Goal: Transaction & Acquisition: Purchase product/service

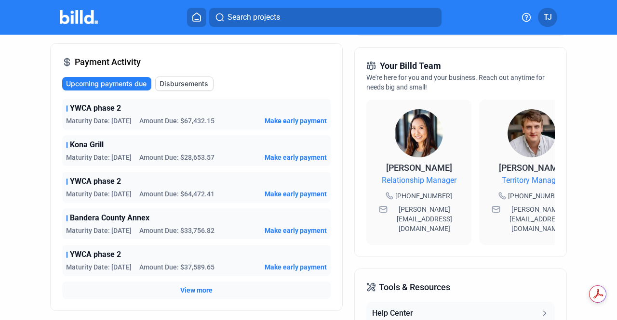
scroll to position [230, 0]
click at [347, 144] on div "Account Summary Total Financing Balance $255,015.41 Available Purchasing Power …" at bounding box center [308, 153] width 517 height 645
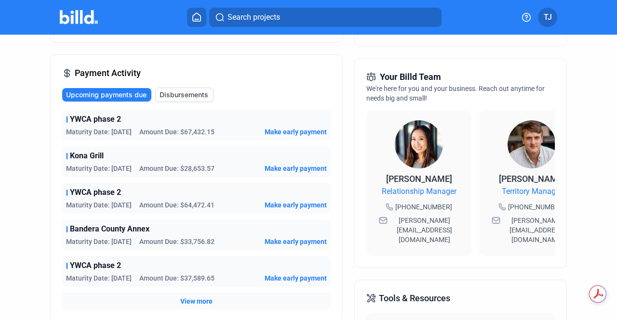
scroll to position [304, 0]
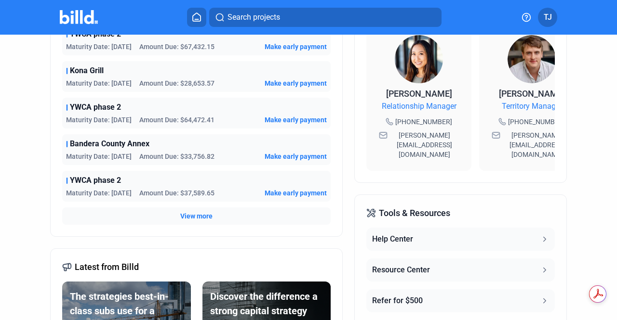
click at [203, 214] on span "View more" at bounding box center [196, 217] width 32 height 10
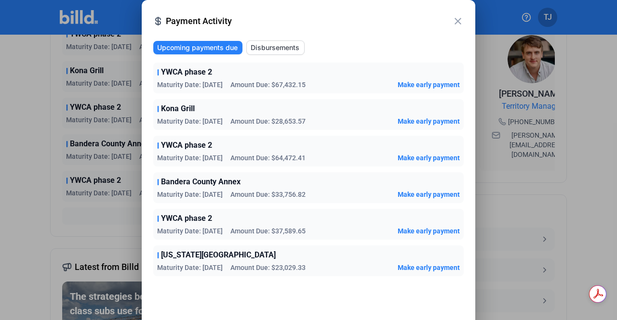
click at [458, 19] on mat-icon "close" at bounding box center [458, 21] width 12 height 12
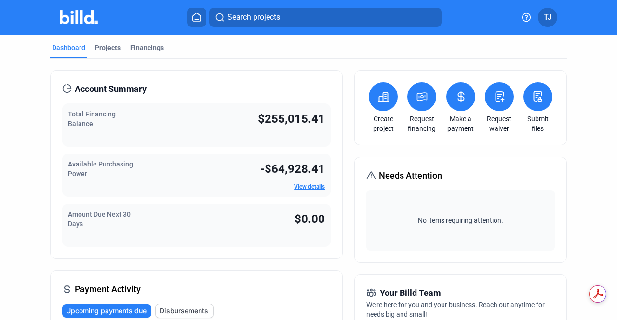
scroll to position [0, 0]
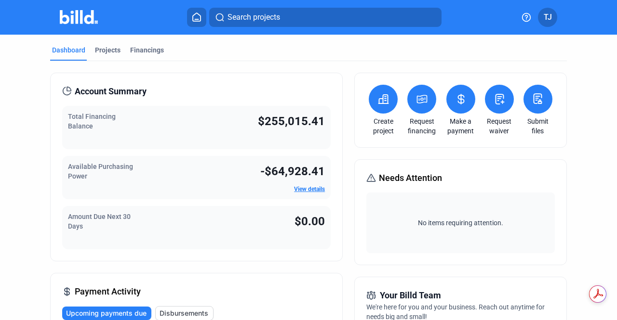
click at [307, 188] on link "View details" at bounding box center [309, 189] width 31 height 7
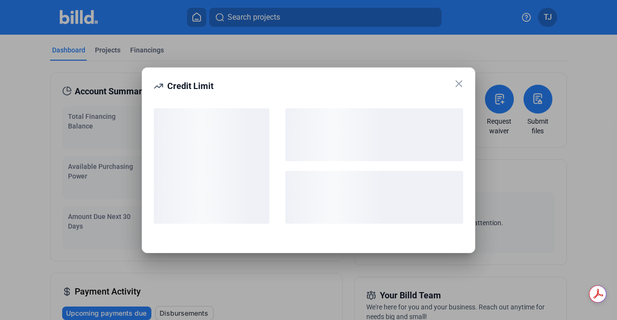
click at [460, 81] on div "Credit Limit" at bounding box center [308, 160] width 617 height 320
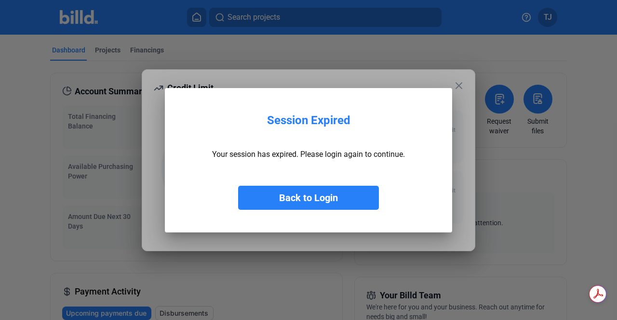
click at [322, 203] on button "Back to Login" at bounding box center [308, 198] width 141 height 24
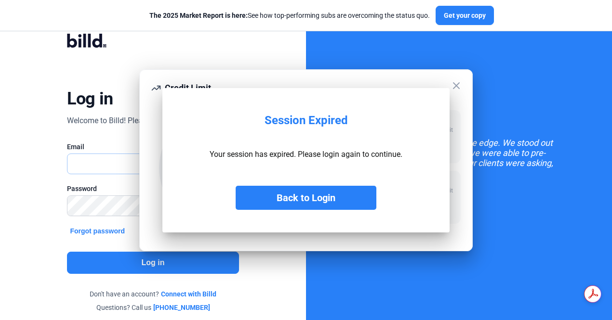
type input "[EMAIL_ADDRESS][DOMAIN_NAME]"
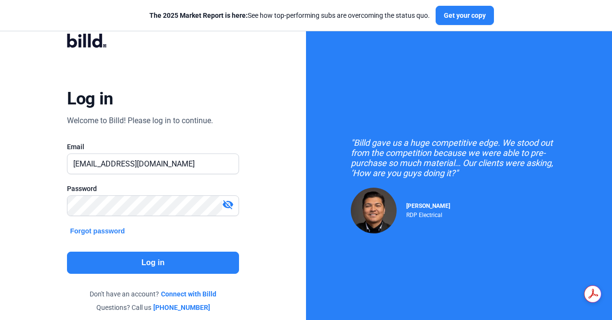
click at [165, 267] on button "Log in" at bounding box center [153, 263] width 172 height 22
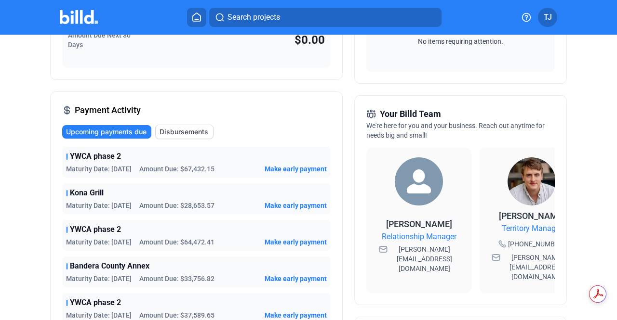
scroll to position [289, 0]
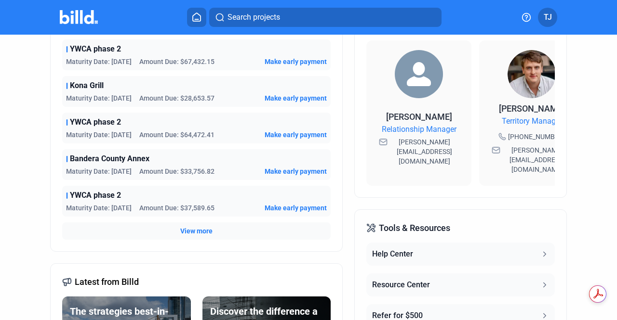
click at [197, 234] on span "View more" at bounding box center [196, 231] width 32 height 10
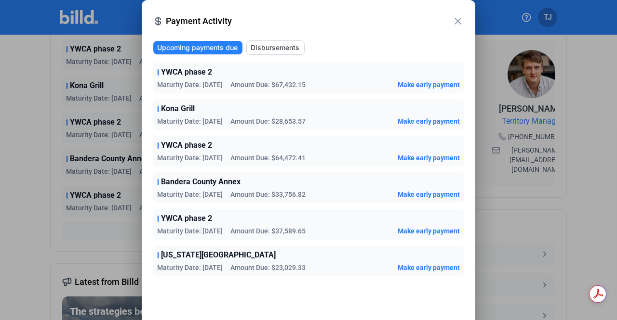
click at [458, 22] on mat-icon "close" at bounding box center [458, 21] width 12 height 12
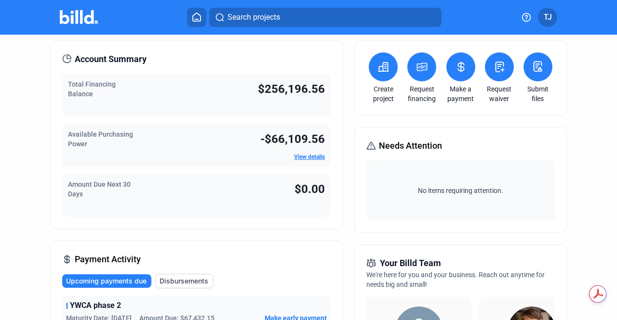
scroll to position [0, 0]
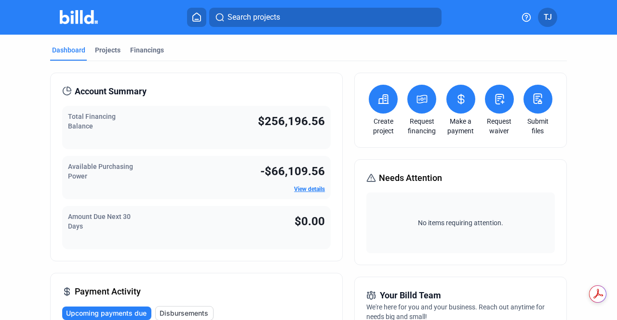
click at [414, 114] on div "Request financing" at bounding box center [422, 110] width 34 height 51
click at [415, 105] on button at bounding box center [421, 99] width 29 height 29
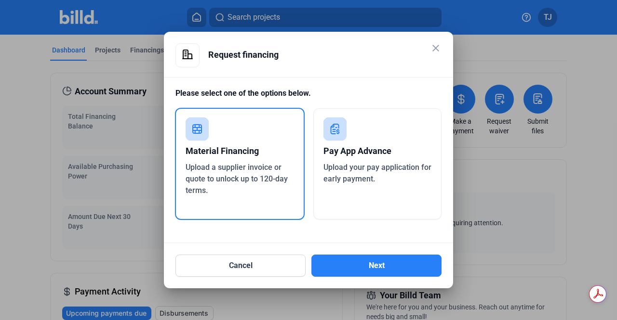
click at [360, 167] on span "Upload your pay application for early payment." at bounding box center [377, 173] width 108 height 21
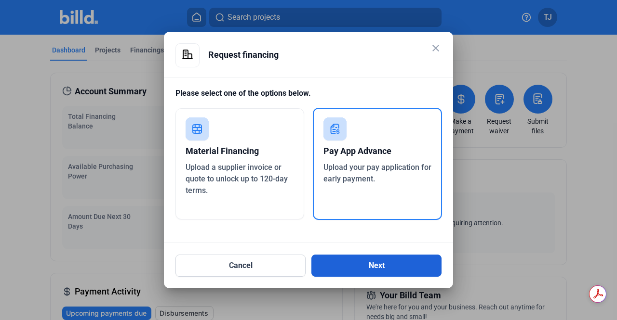
click at [370, 257] on button "Next" at bounding box center [376, 266] width 130 height 22
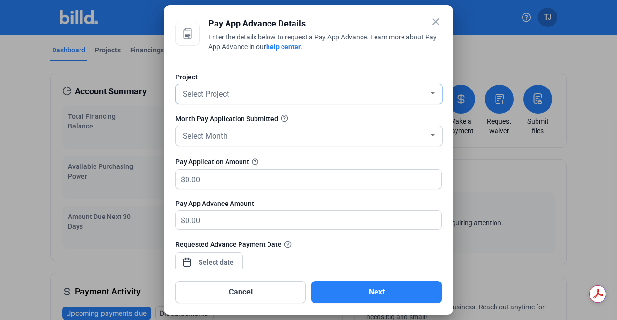
click at [238, 96] on div "Select Project" at bounding box center [305, 93] width 248 height 13
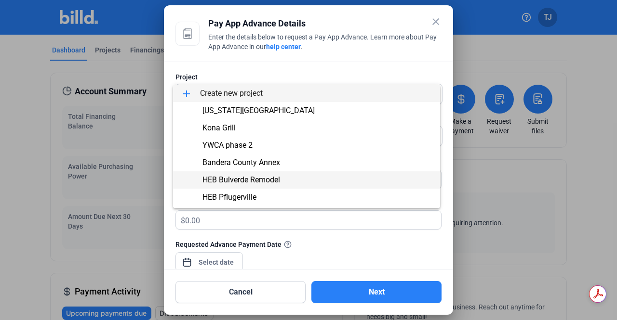
click at [295, 179] on span "HEB Bulverde Remodel" at bounding box center [307, 180] width 252 height 17
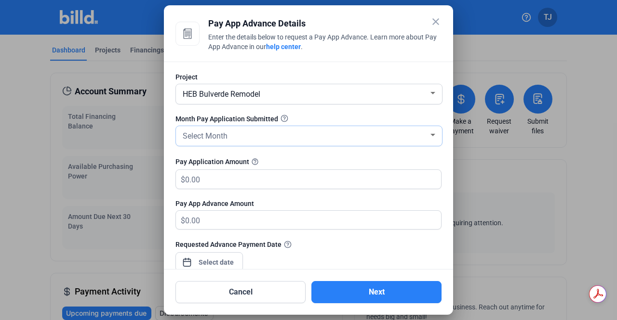
click at [239, 140] on div "Select Month" at bounding box center [305, 135] width 248 height 13
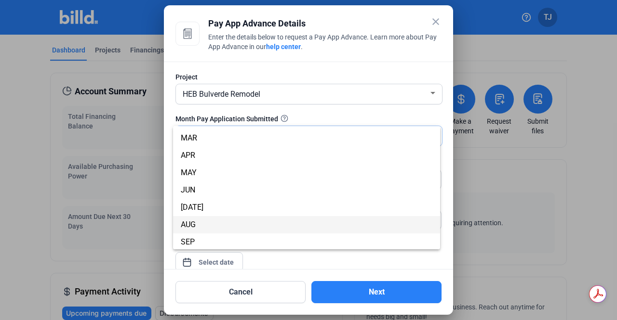
scroll to position [85, 0]
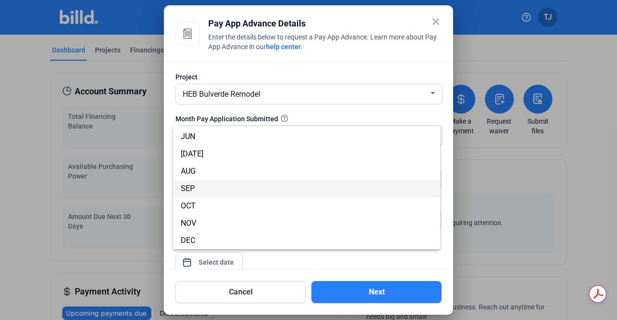
click at [252, 186] on span "SEP" at bounding box center [307, 188] width 252 height 17
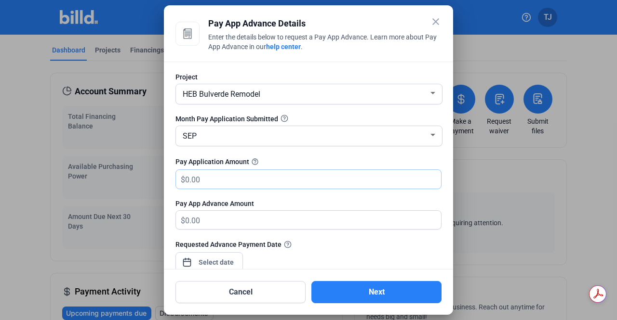
click at [236, 184] on input "text" at bounding box center [307, 179] width 245 height 19
click at [255, 180] on input "text" at bounding box center [313, 179] width 256 height 19
type input "10,129.95"
click at [277, 263] on div "Requested Advance Payment Date" at bounding box center [308, 260] width 266 height 42
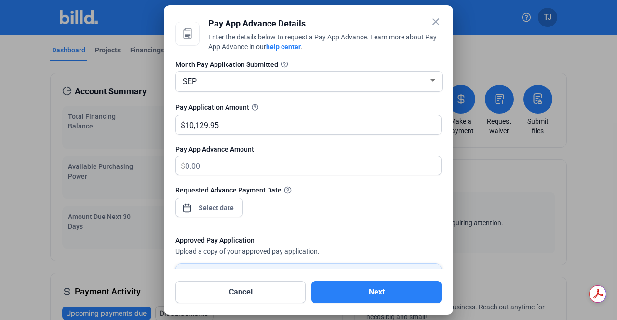
scroll to position [96, 0]
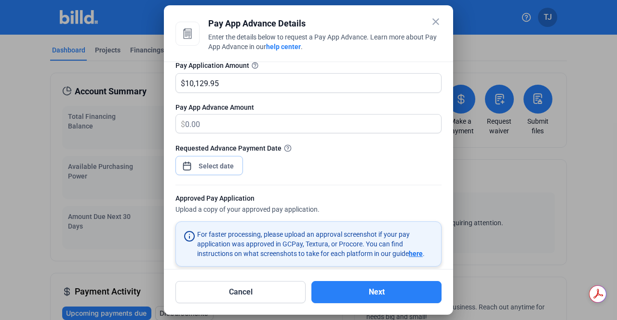
click at [192, 162] on span "Open calendar" at bounding box center [186, 161] width 23 height 23
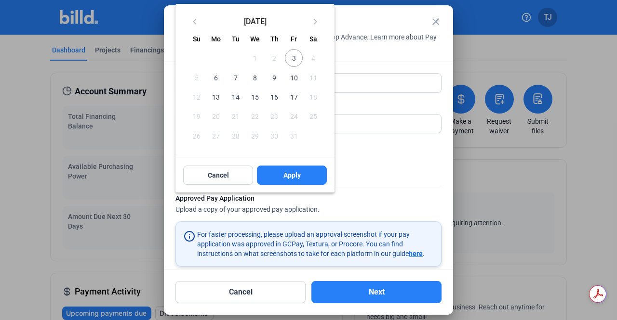
click at [292, 59] on span "3" at bounding box center [293, 57] width 17 height 17
click at [279, 178] on button "Apply" at bounding box center [292, 175] width 70 height 19
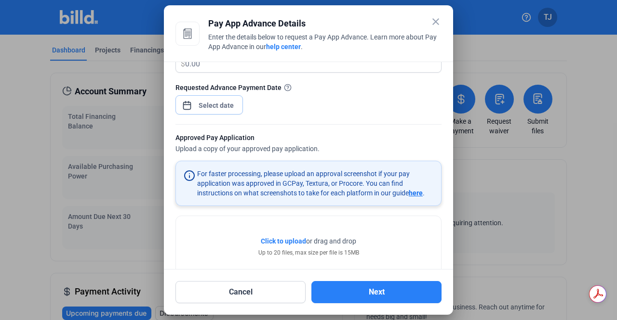
scroll to position [179, 0]
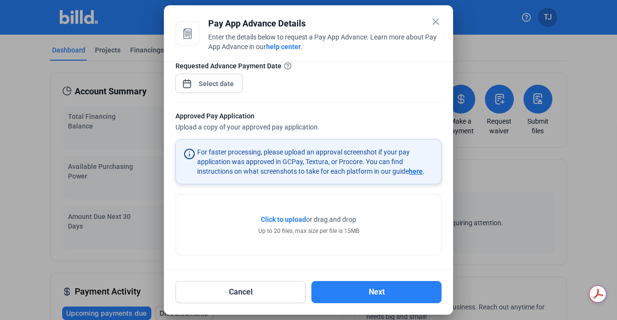
click at [239, 241] on div "Click to upload Tap to upload or drag and drop Up to 20 files, max size per fil…" at bounding box center [308, 225] width 265 height 61
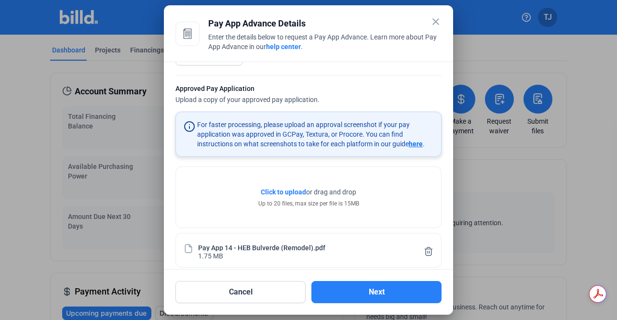
scroll to position [214, 0]
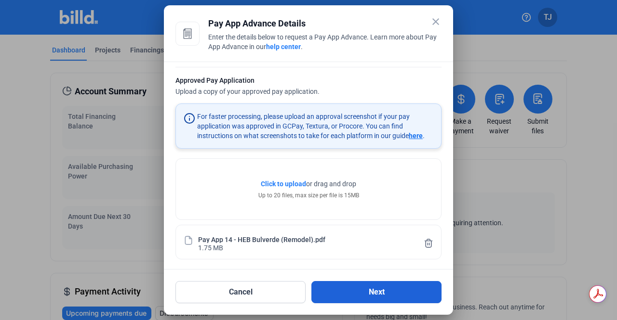
click at [357, 290] on button "Next" at bounding box center [376, 292] width 130 height 22
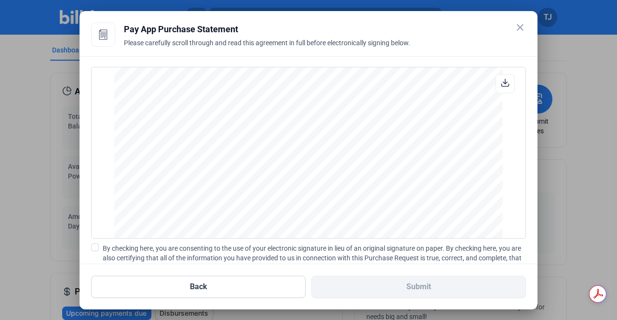
scroll to position [2649, 0]
click at [95, 248] on span at bounding box center [95, 248] width 8 height 8
click at [0, 0] on input "By checking here, you are consenting to the use of your electronic signature in…" at bounding box center [0, 0] width 0 height 0
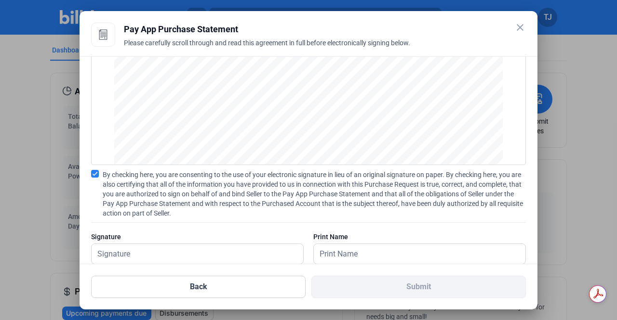
scroll to position [94, 0]
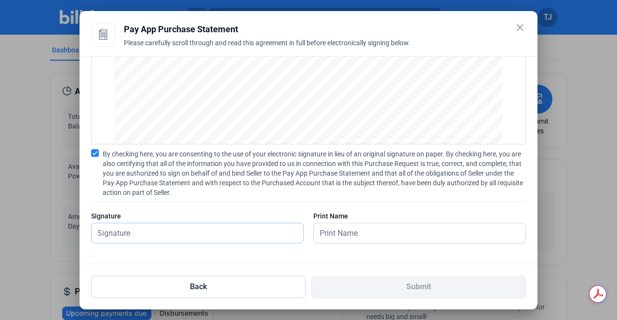
click at [179, 236] on input "text" at bounding box center [198, 234] width 212 height 20
type input "[PERSON_NAME]"
click at [353, 234] on input "text" at bounding box center [414, 234] width 201 height 20
type input "[PERSON_NAME]"
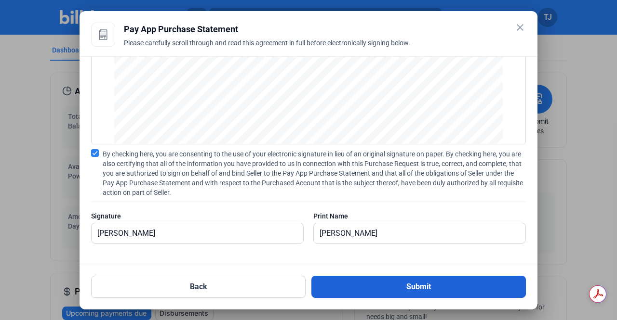
click at [385, 285] on button "Submit" at bounding box center [418, 287] width 214 height 22
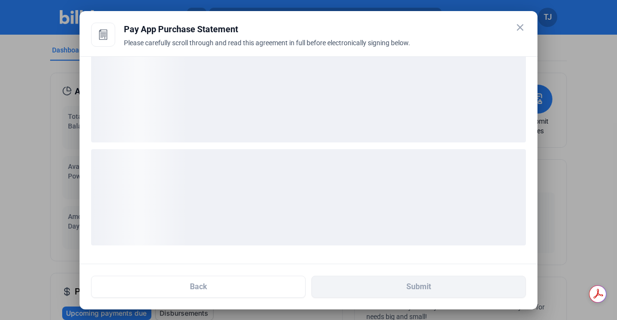
scroll to position [20, 0]
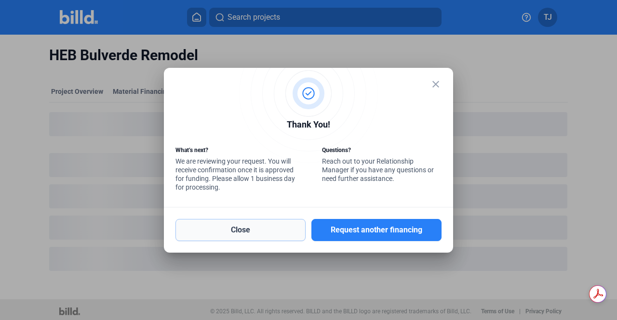
click at [269, 234] on button "Close" at bounding box center [240, 230] width 130 height 22
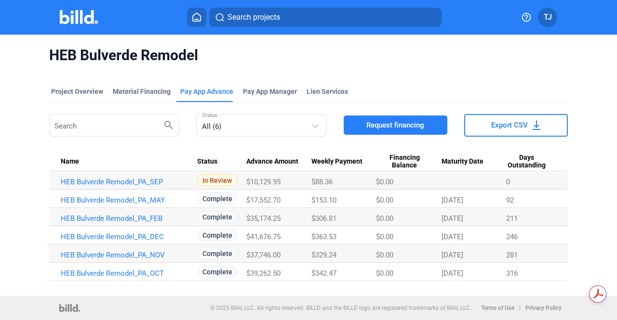
click at [452, 68] on div "HEB Bulverde Remodel" at bounding box center [308, 55] width 518 height 41
drag, startPoint x: 505, startPoint y: 200, endPoint x: 519, endPoint y: 199, distance: 14.0
click at [518, 199] on tr "HEB Bulverde Remodel_PA_MAY Complete $17,552.70 $153.10 $0.00 [DATE] 92" at bounding box center [308, 199] width 518 height 18
click at [523, 200] on div "92" at bounding box center [531, 200] width 50 height 9
click at [412, 68] on div "HEB Bulverde Remodel" at bounding box center [308, 55] width 518 height 41
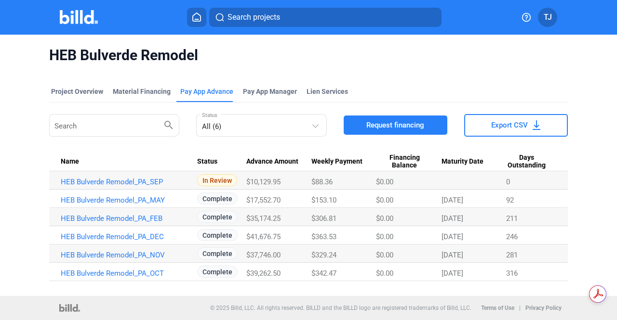
click at [408, 75] on div "HEB Bulverde Remodel" at bounding box center [308, 55] width 518 height 41
